Goal: Navigation & Orientation: Find specific page/section

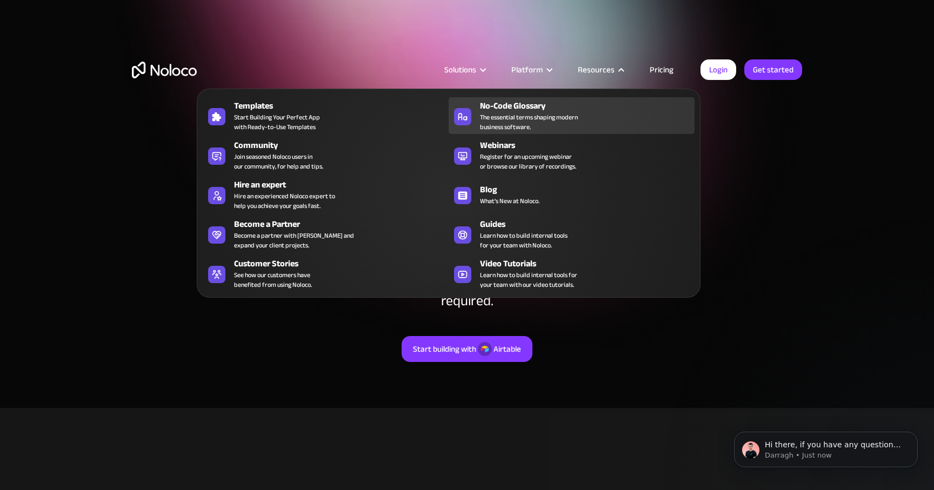
click at [542, 116] on span "The essential terms shaping modern business software." at bounding box center [529, 121] width 98 height 19
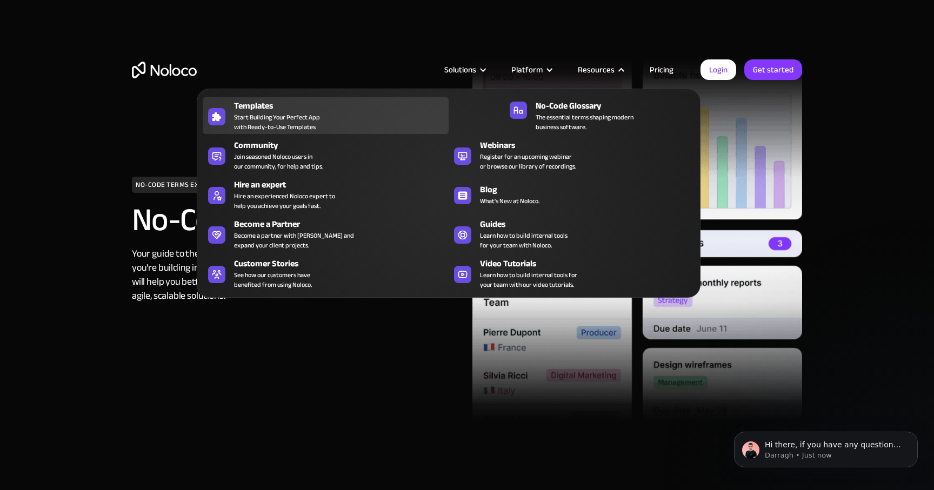
click at [319, 109] on div "Templates" at bounding box center [344, 105] width 220 height 13
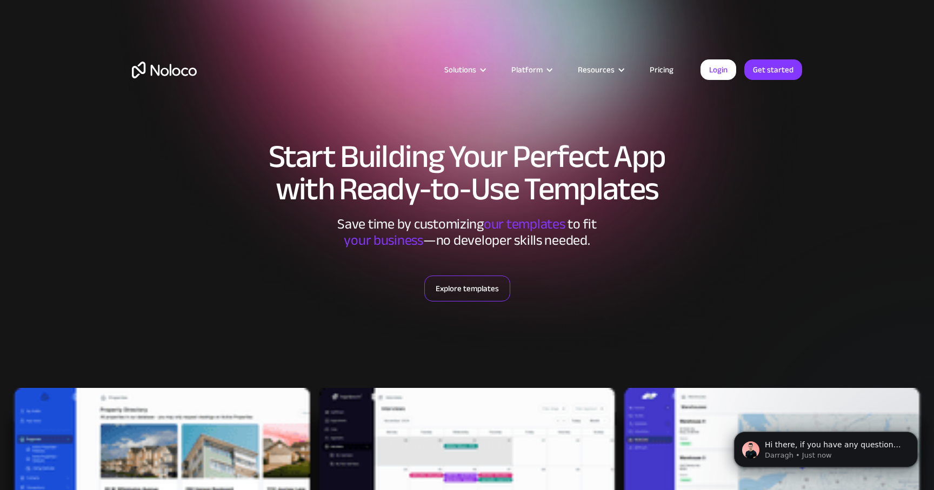
click at [500, 293] on link "Explore templates" at bounding box center [467, 289] width 86 height 26
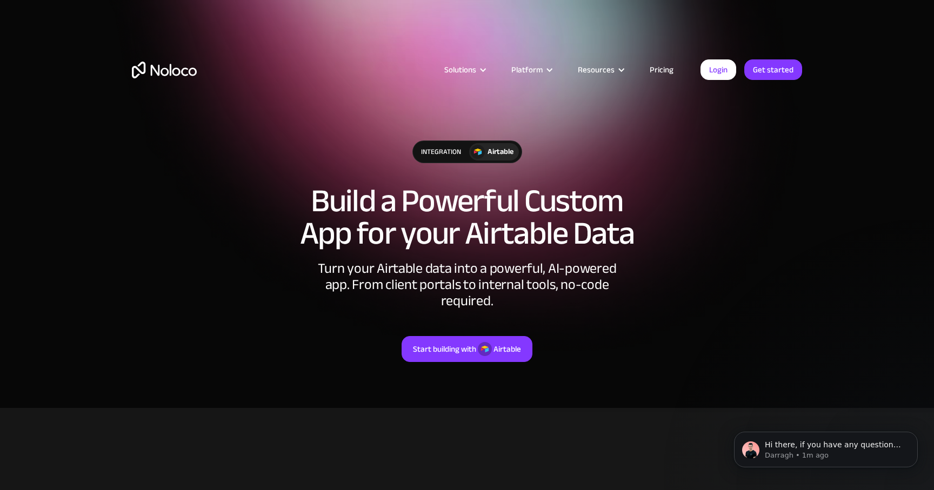
click at [659, 69] on link "Pricing" at bounding box center [661, 70] width 51 height 14
